Goal: Communication & Community: Connect with others

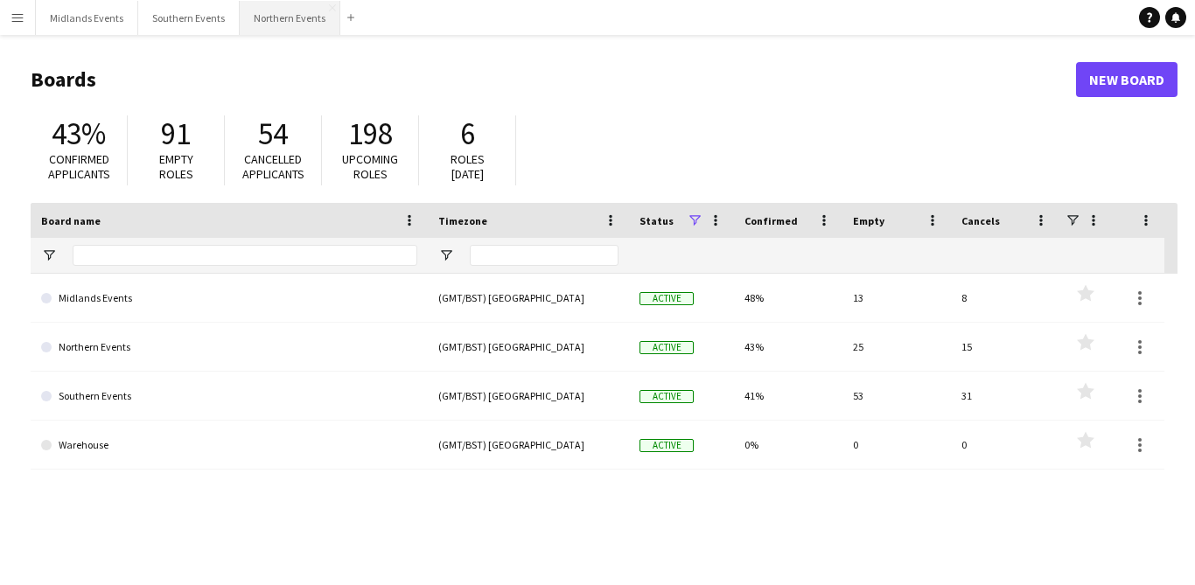
click at [272, 27] on button "Northern Events Close" at bounding box center [290, 18] width 101 height 34
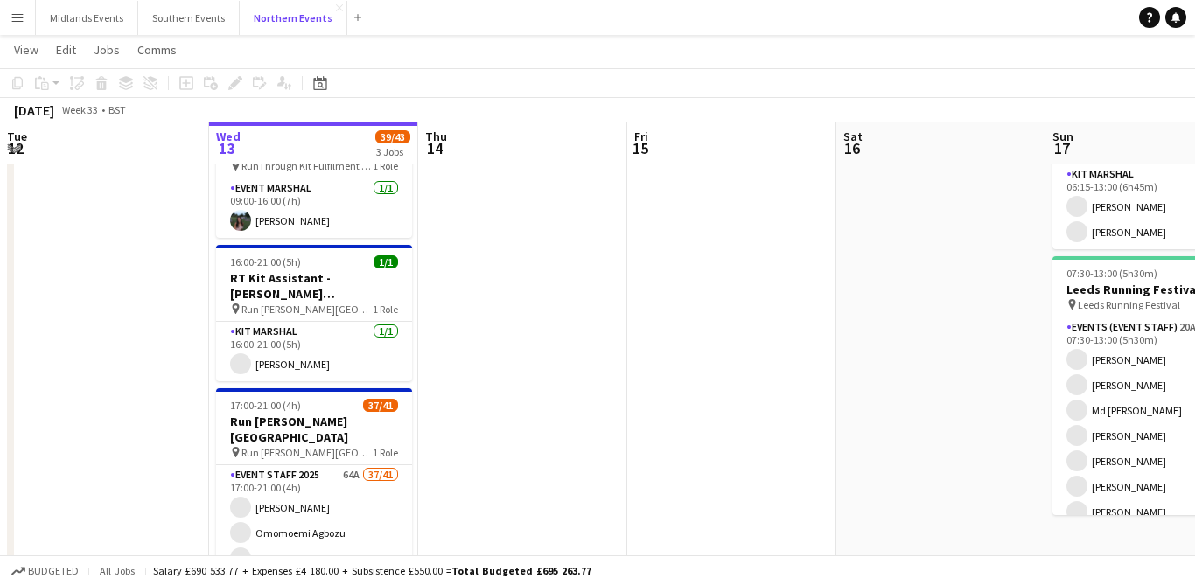
scroll to position [121, 0]
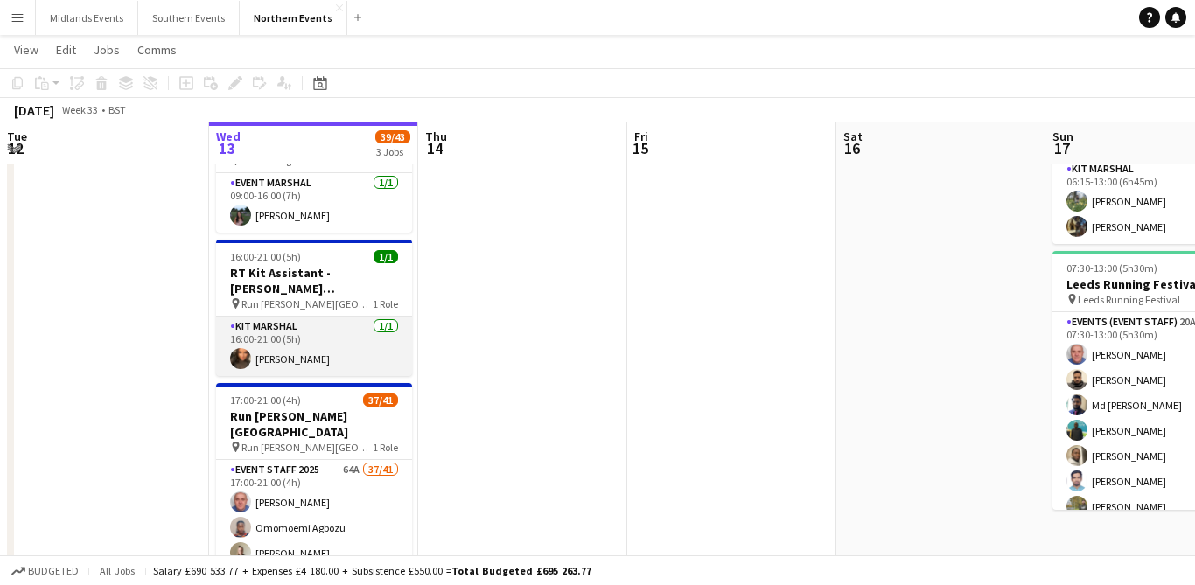
click at [329, 349] on app-card-role "Kit Marshal [DATE] 16:00-21:00 (5h) [PERSON_NAME]" at bounding box center [314, 346] width 196 height 59
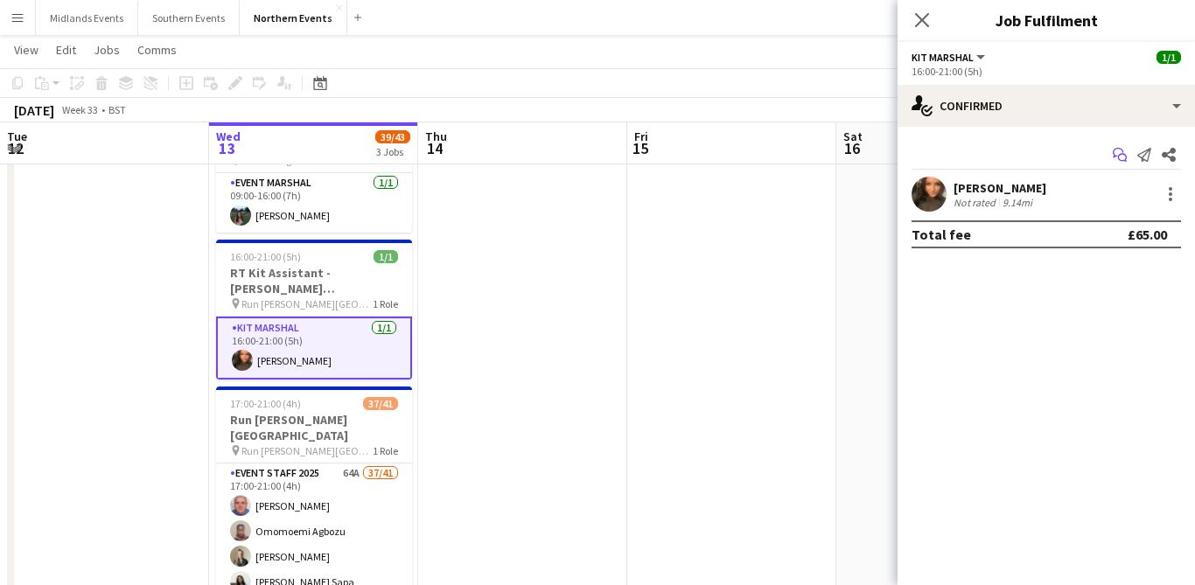
click at [1124, 149] on icon "Start chat" at bounding box center [1120, 155] width 14 height 14
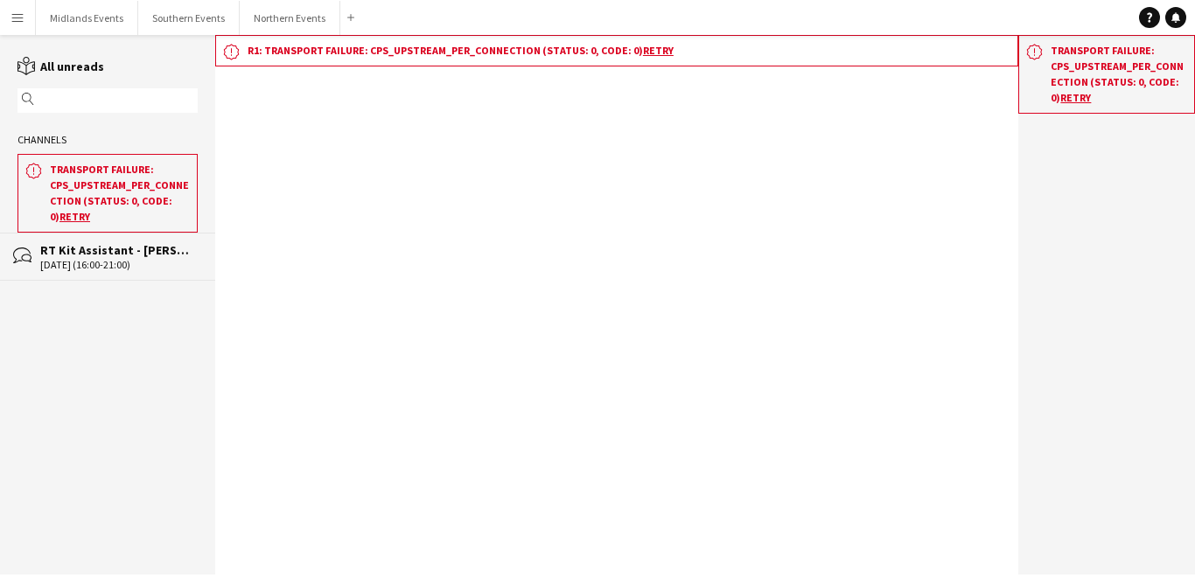
click at [120, 255] on div "RT Kit Assistant - [PERSON_NAME][GEOGRAPHIC_DATA]" at bounding box center [118, 250] width 157 height 16
click at [298, 10] on button "Northern Events Close" at bounding box center [290, 18] width 101 height 34
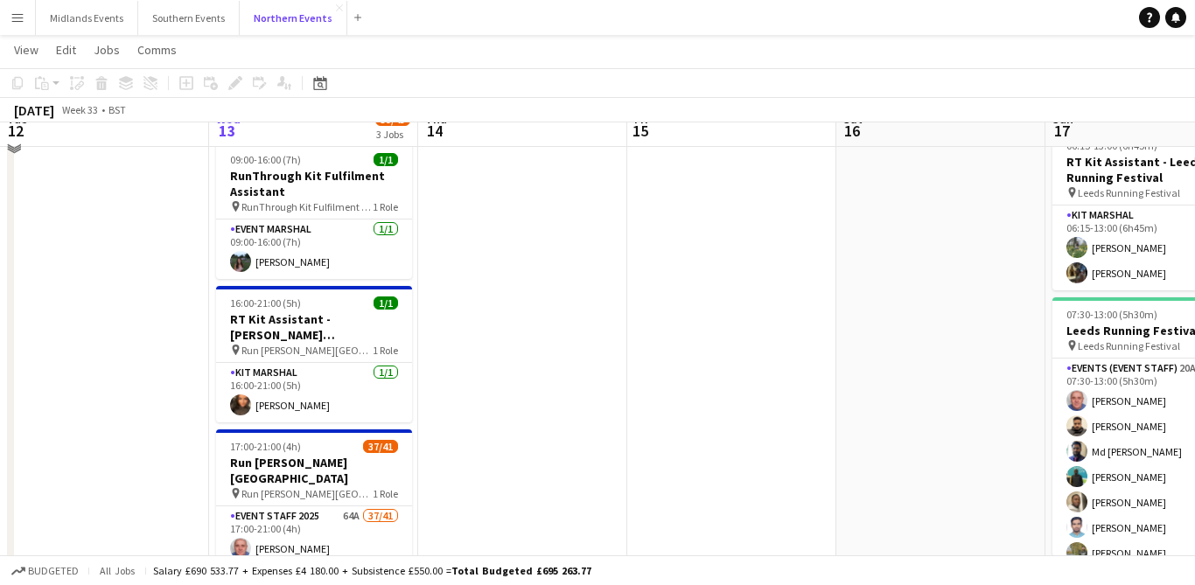
scroll to position [91, 0]
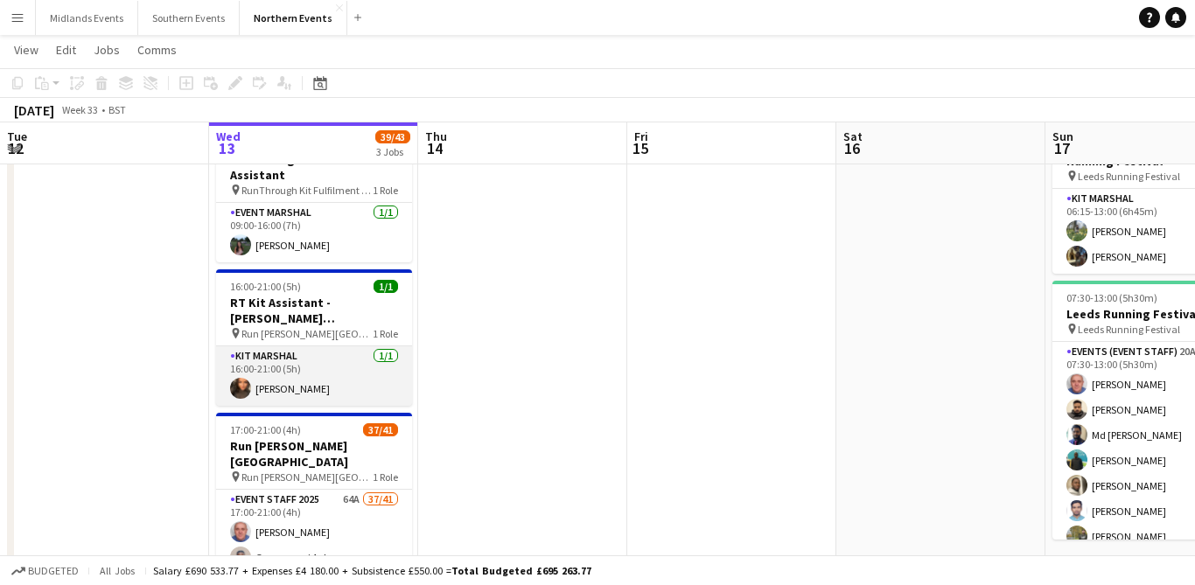
click at [268, 373] on app-card-role "Kit Marshal [DATE] 16:00-21:00 (5h) [PERSON_NAME]" at bounding box center [314, 375] width 196 height 59
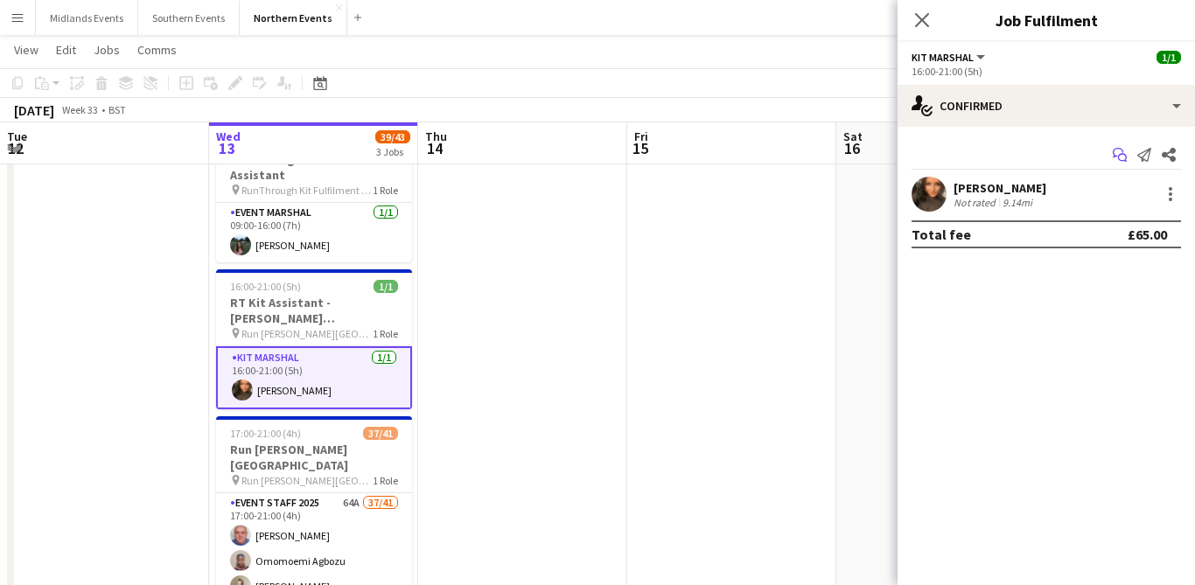
click at [1118, 153] on icon "Start chat" at bounding box center [1120, 155] width 14 height 14
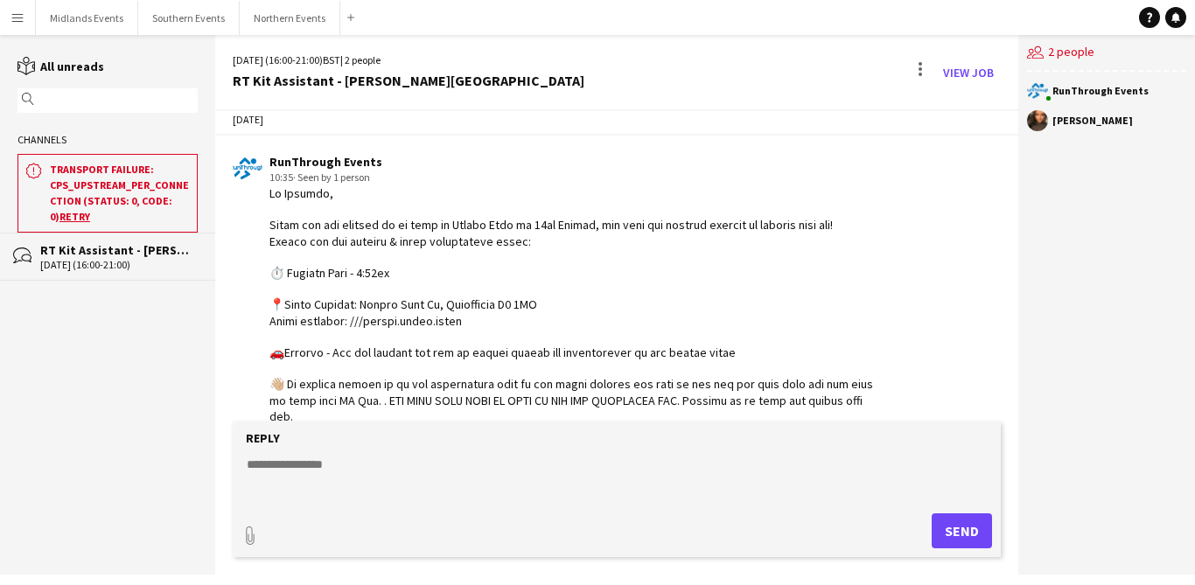
scroll to position [21, 0]
click at [269, 10] on button "Northern Events Close" at bounding box center [290, 18] width 101 height 34
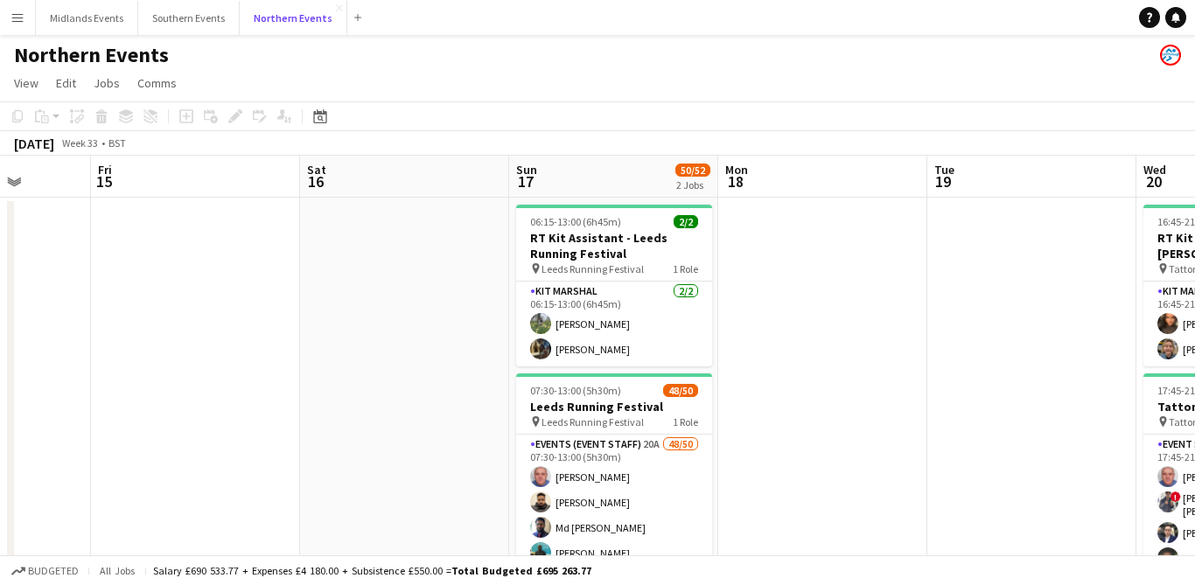
scroll to position [0, 749]
